Goal: Task Accomplishment & Management: Manage account settings

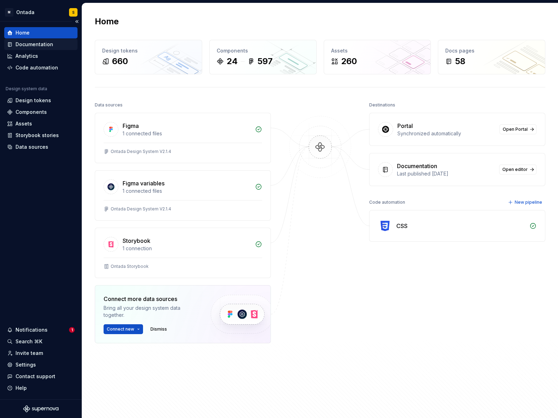
click at [35, 44] on div "Documentation" at bounding box center [34, 44] width 38 height 7
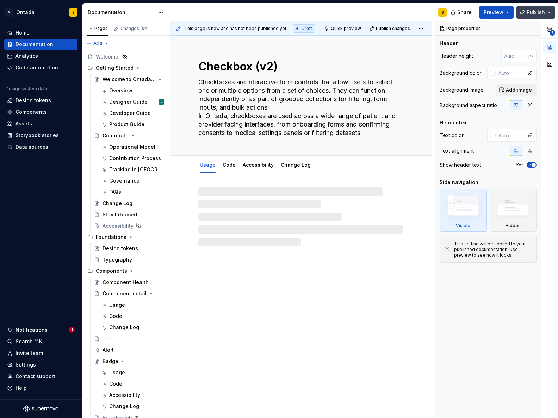
click at [550, 10] on button "Publish" at bounding box center [535, 12] width 39 height 13
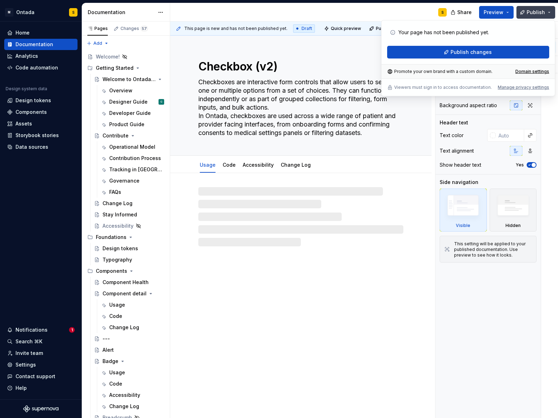
type textarea "*"
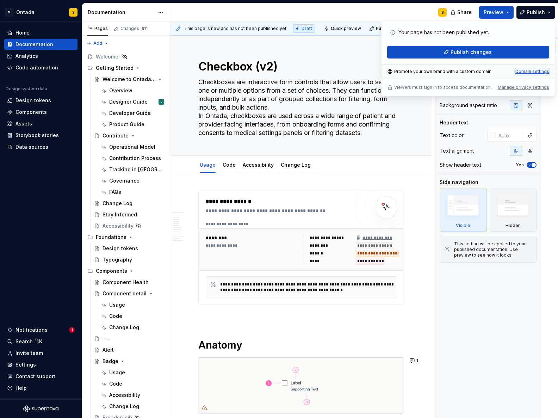
click at [535, 69] on div "Domain settings" at bounding box center [532, 72] width 34 height 6
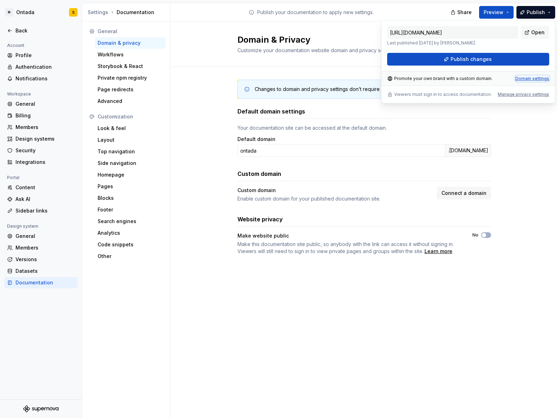
click at [532, 78] on div "Domain settings" at bounding box center [532, 79] width 34 height 6
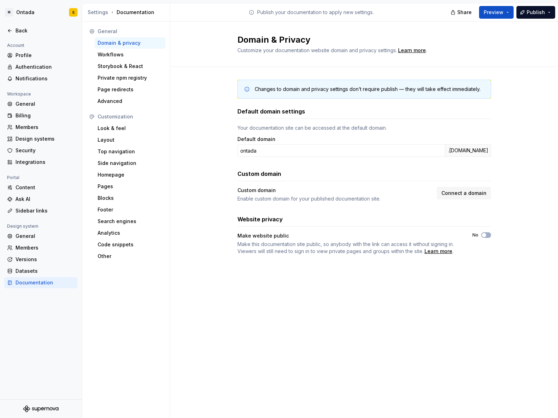
click at [188, 107] on div "Changes to domain and privacy settings don’t require publish — they will take e…" at bounding box center [364, 174] width 388 height 214
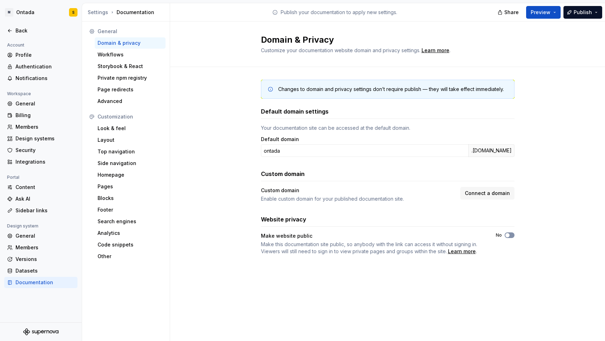
click at [510, 234] on icon "button" at bounding box center [508, 235] width 6 height 4
click at [491, 278] on button "Copy link" at bounding box center [492, 274] width 31 height 10
click at [557, 207] on div "Changes to domain and privacy settings don’t require publish — they will take e…" at bounding box center [387, 189] width 435 height 245
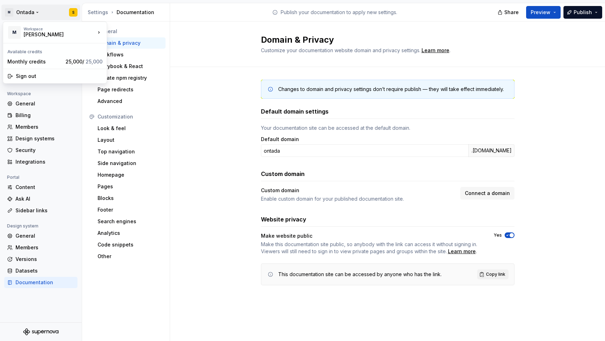
click at [26, 13] on html "M Ontada S Back Account Profile Authentication Notifications Workspace General …" at bounding box center [302, 170] width 605 height 341
click at [26, 35] on div "McKesson" at bounding box center [54, 34] width 60 height 7
